Goal: Information Seeking & Learning: Check status

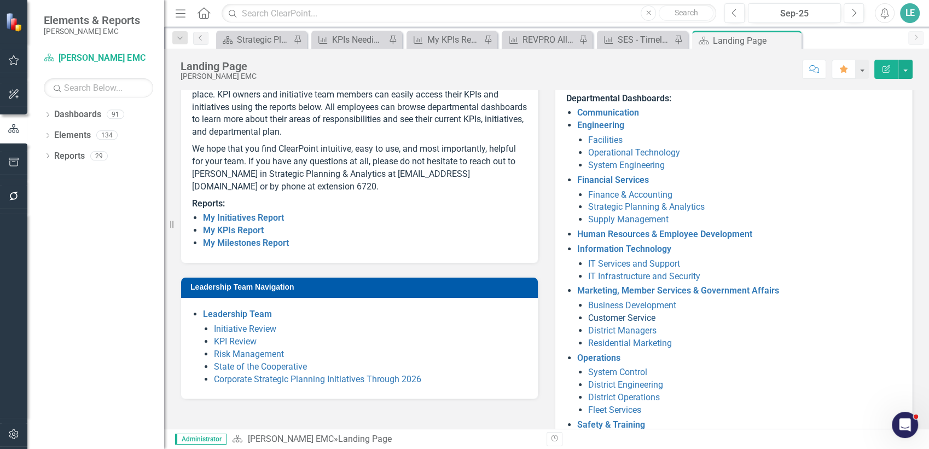
scroll to position [171, 0]
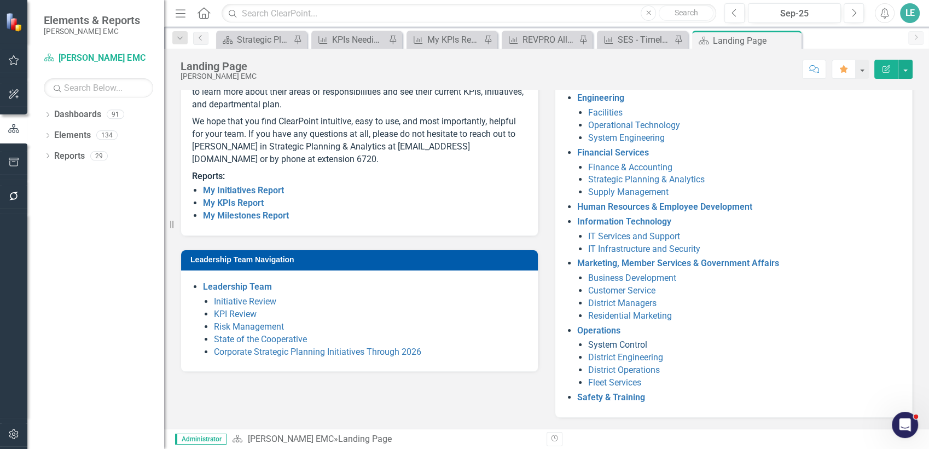
click at [614, 339] on link "System Control" at bounding box center [617, 344] width 59 height 10
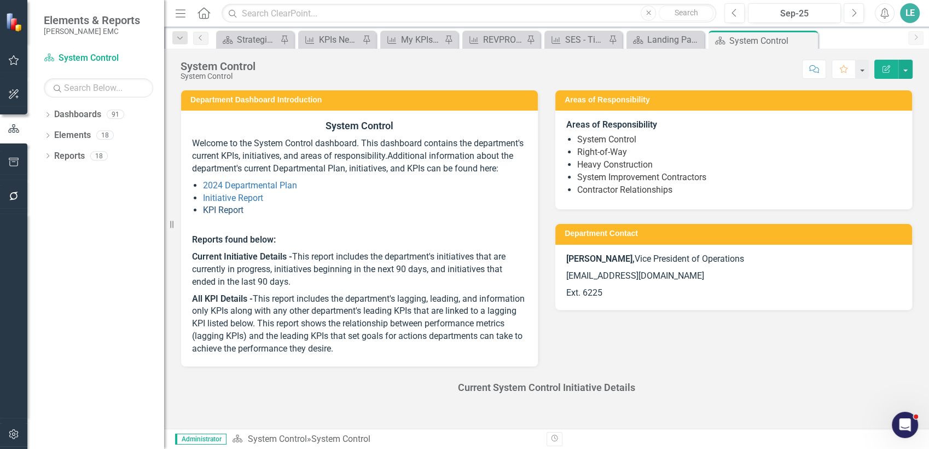
click at [212, 215] on link "KPI Report" at bounding box center [223, 210] width 40 height 10
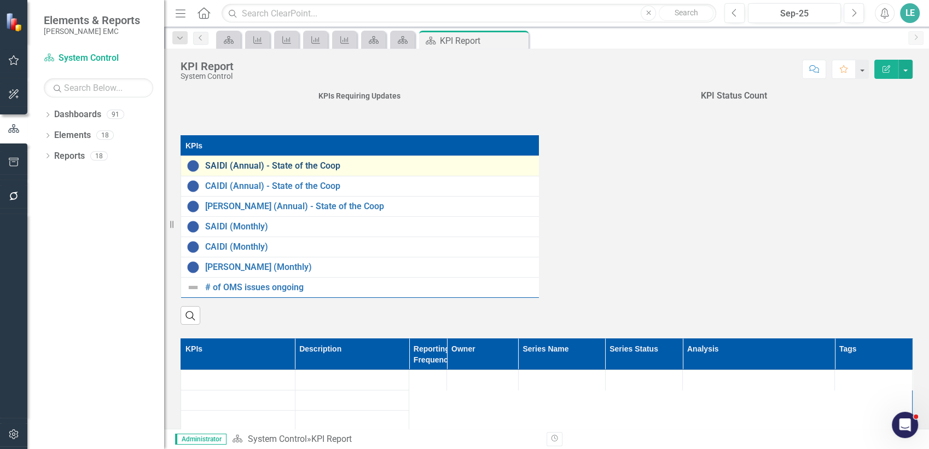
click at [317, 164] on link "SAIDI (Annual) - State of the Coop" at bounding box center [373, 166] width 337 height 10
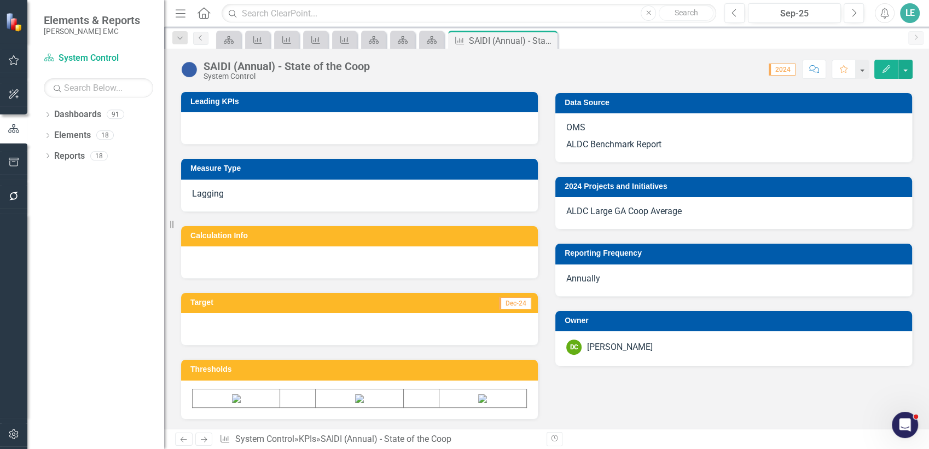
scroll to position [364, 0]
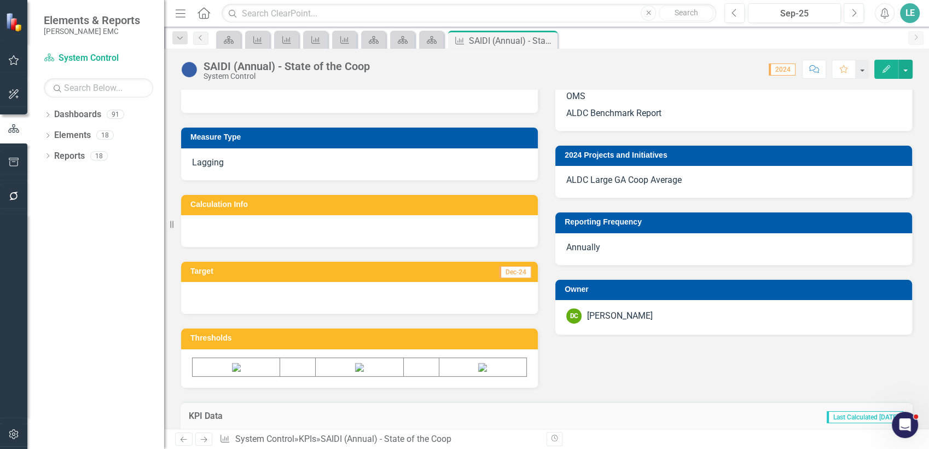
click at [625, 314] on div "[PERSON_NAME]" at bounding box center [620, 316] width 66 height 13
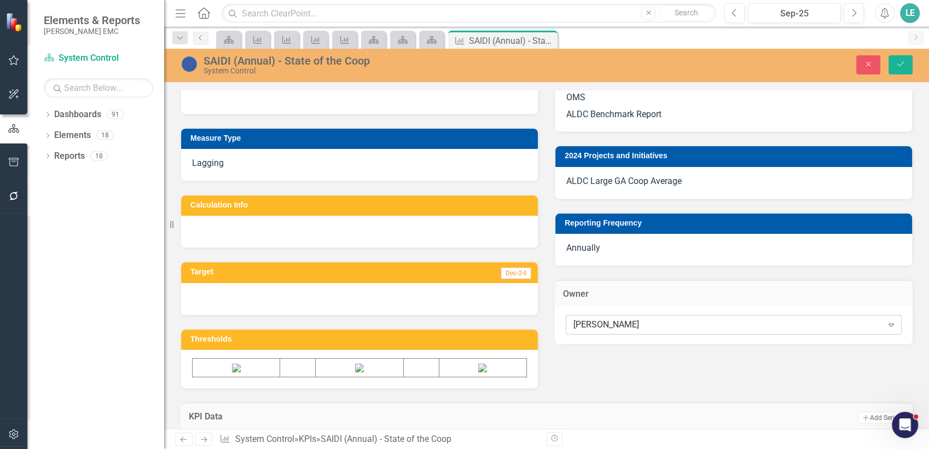
click at [680, 322] on div "[PERSON_NAME]" at bounding box center [728, 324] width 309 height 13
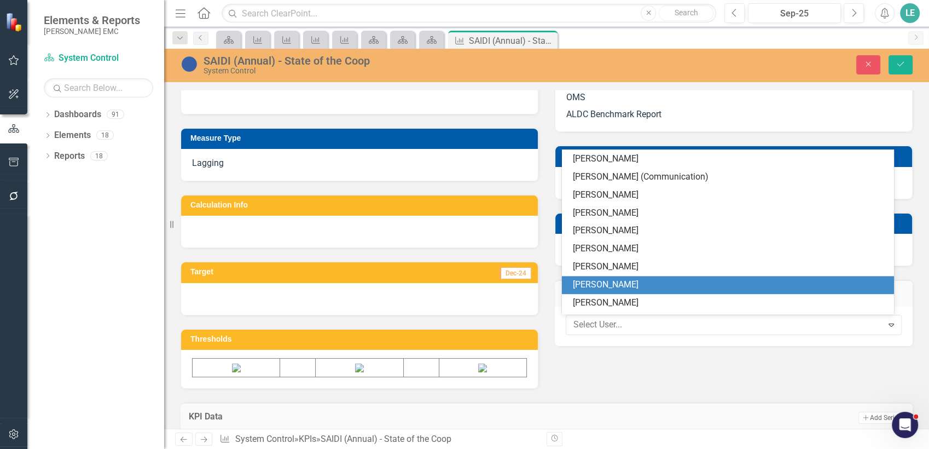
scroll to position [1707, 0]
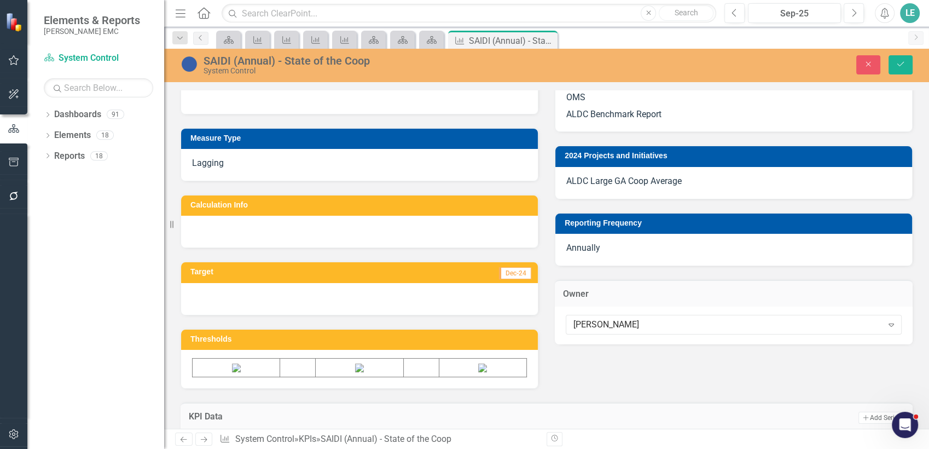
click at [723, 375] on div "Description Reduce our average outage customer minutes by working within E&O to…" at bounding box center [546, 107] width 749 height 564
click at [875, 67] on button "Close" at bounding box center [868, 64] width 24 height 19
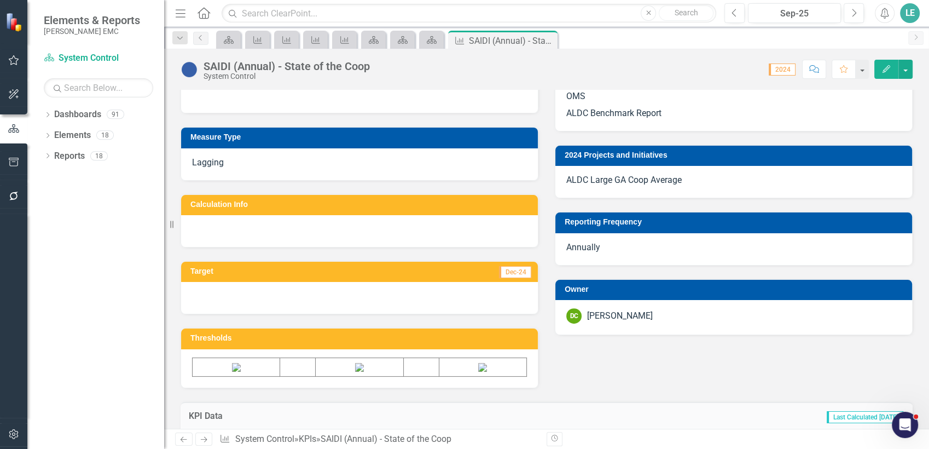
click at [17, 60] on icon "button" at bounding box center [14, 60] width 10 height 10
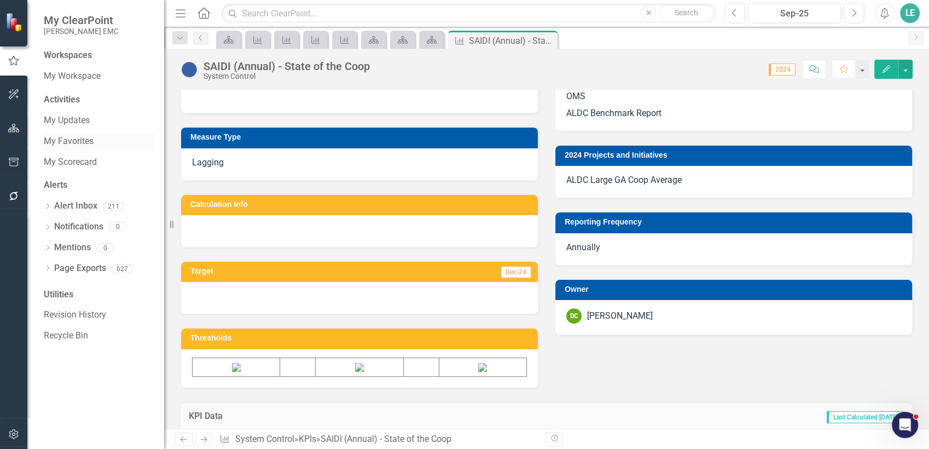
click at [76, 137] on link "My Favorites" at bounding box center [98, 141] width 109 height 13
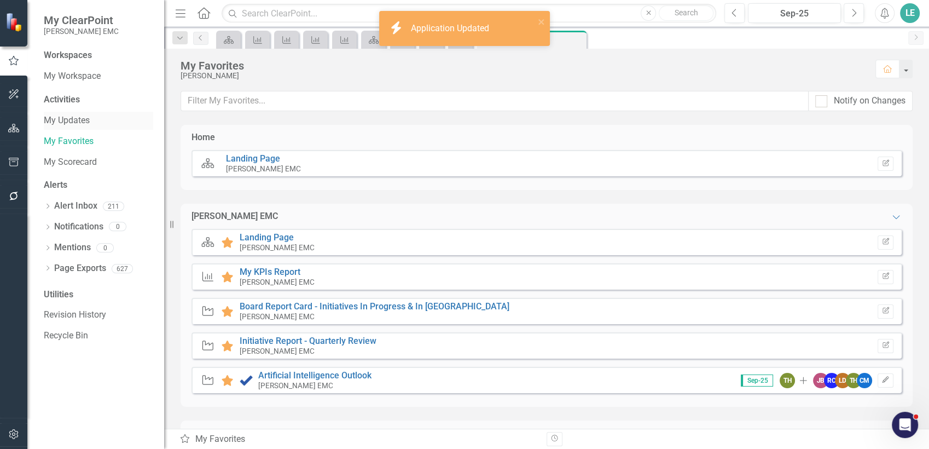
click at [53, 120] on link "My Updates" at bounding box center [98, 120] width 109 height 13
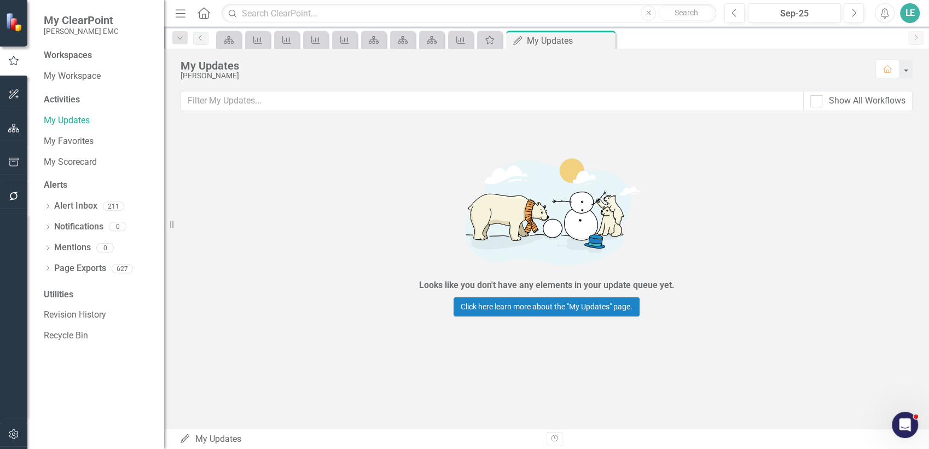
click at [206, 15] on icon "Home" at bounding box center [203, 12] width 14 height 11
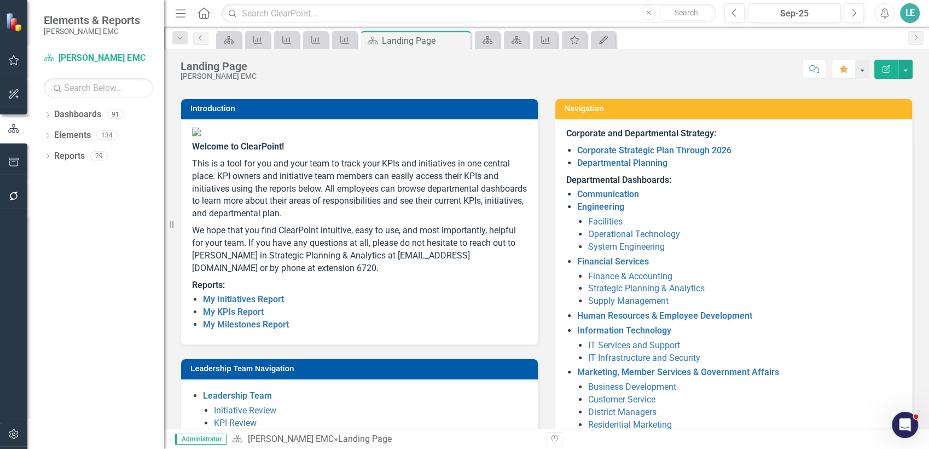
scroll to position [121, 0]
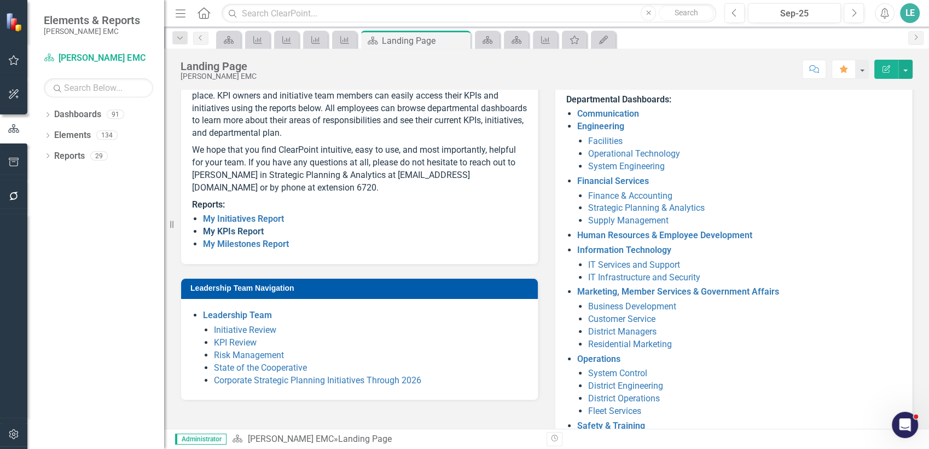
click at [243, 236] on link "My KPIs Report" at bounding box center [233, 231] width 61 height 10
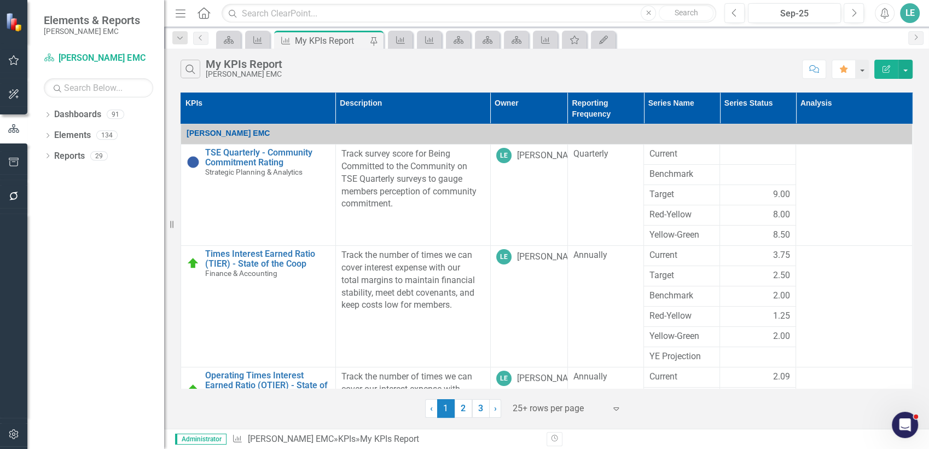
click at [198, 7] on icon "Home" at bounding box center [203, 12] width 14 height 11
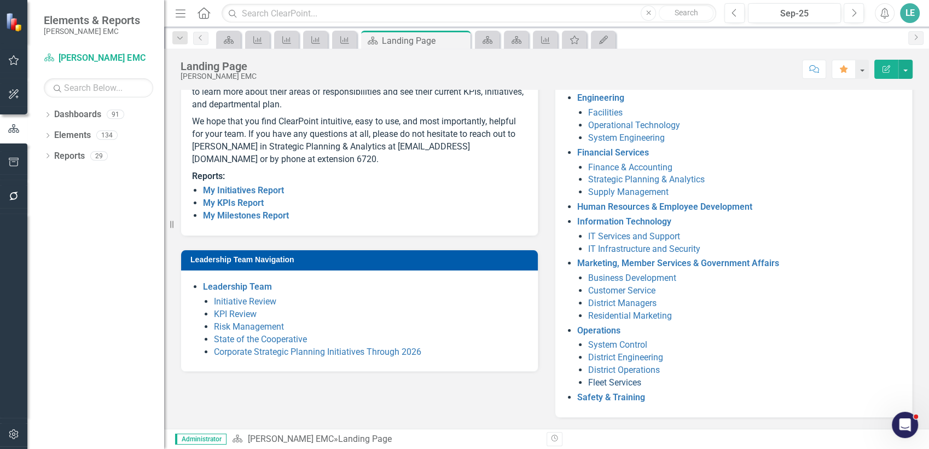
scroll to position [171, 0]
click at [609, 339] on link "System Control" at bounding box center [617, 344] width 59 height 10
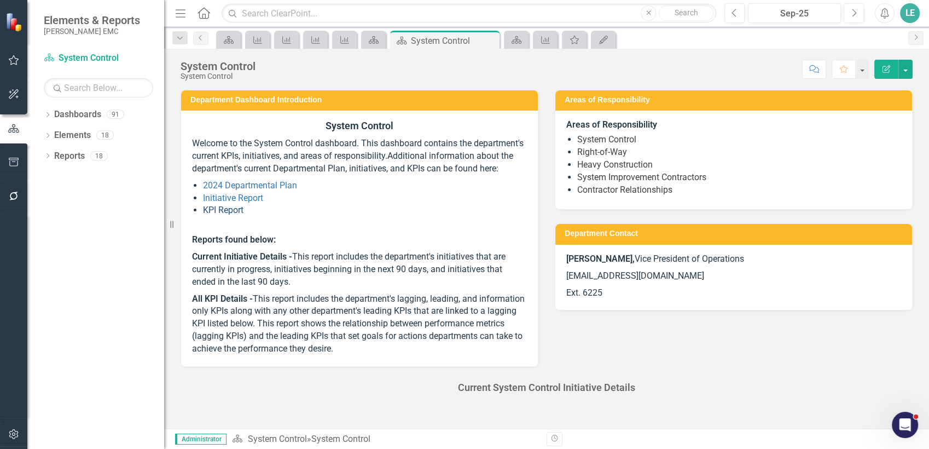
click at [238, 215] on link "KPI Report" at bounding box center [223, 210] width 40 height 10
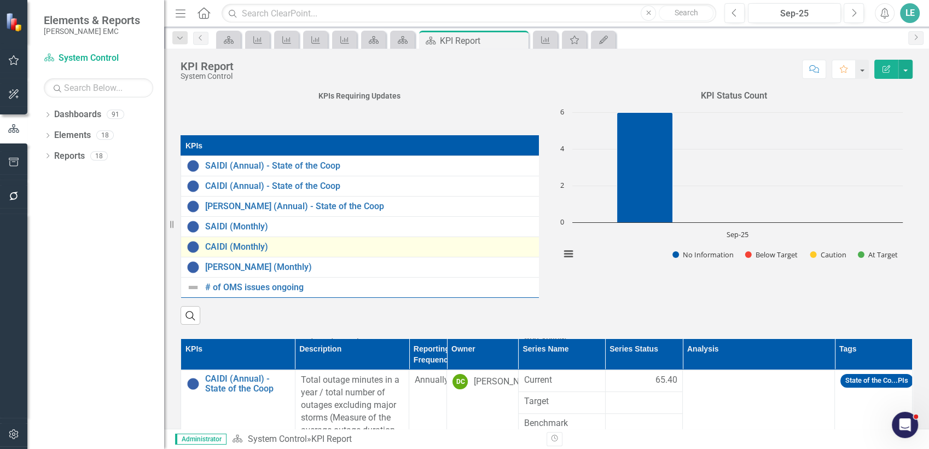
scroll to position [121, 0]
